Goal: Transaction & Acquisition: Purchase product/service

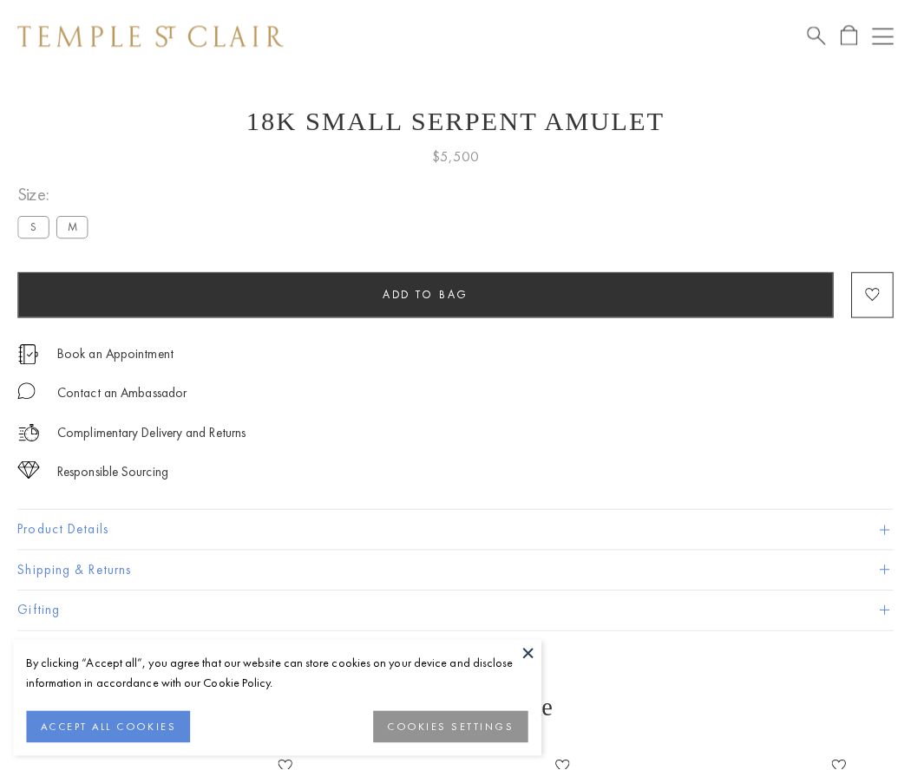
scroll to position [58, 0]
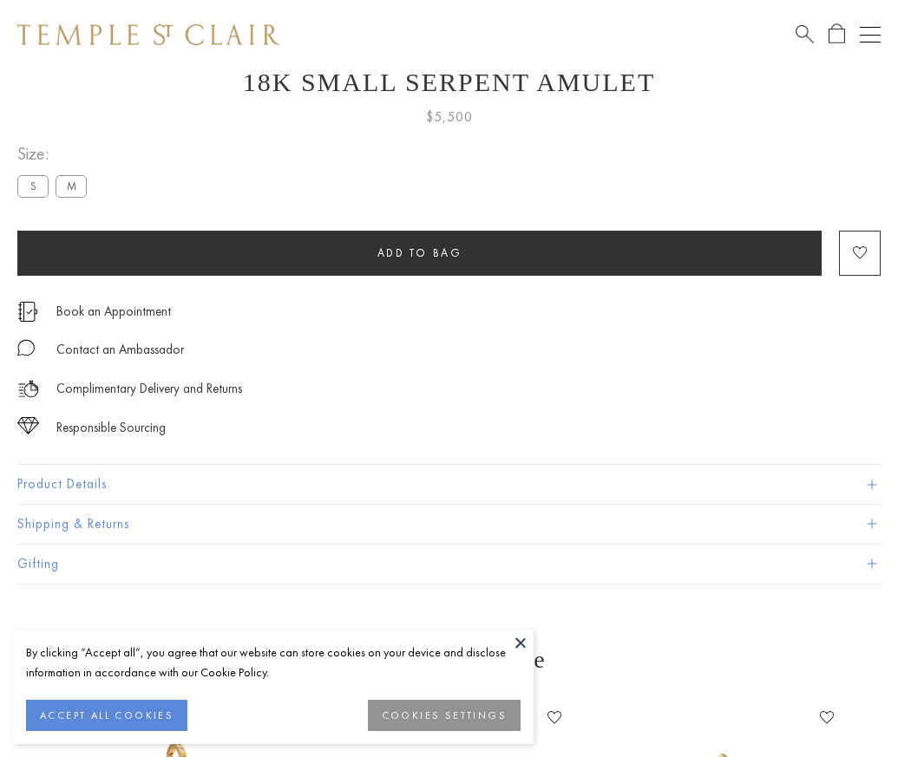
click at [419, 252] on span "Add to bag" at bounding box center [419, 252] width 85 height 15
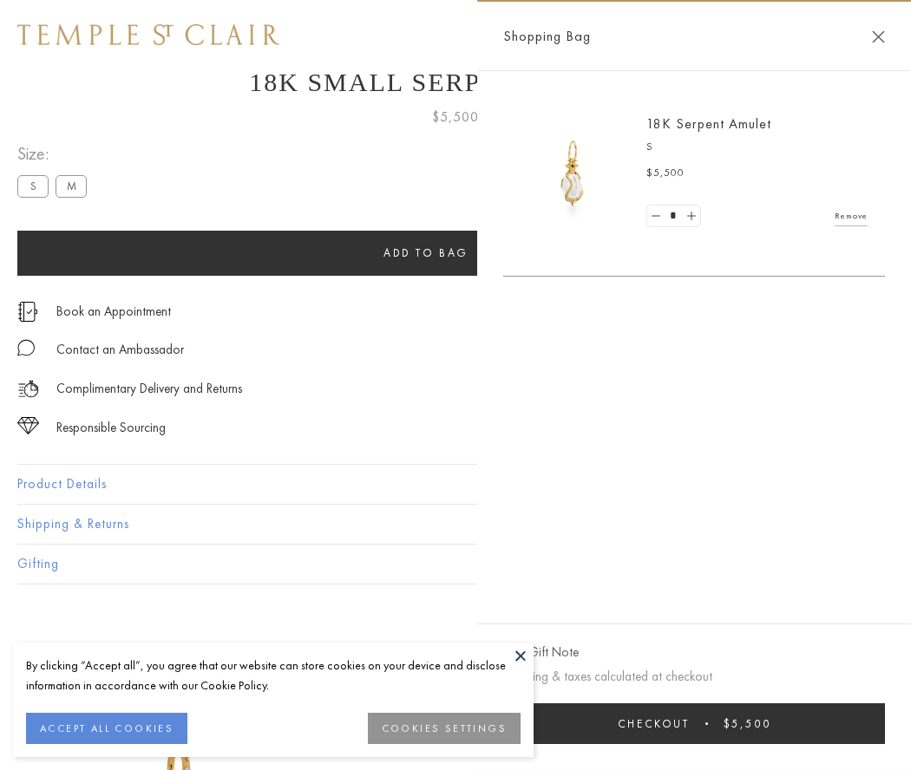
click at [694, 723] on button "Checkout $5,500" at bounding box center [694, 723] width 382 height 41
